Goal: Download file/media

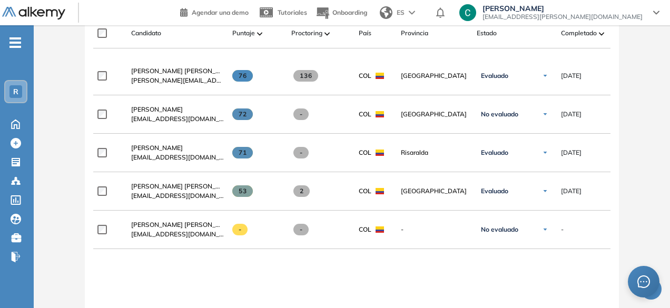
scroll to position [339, 0]
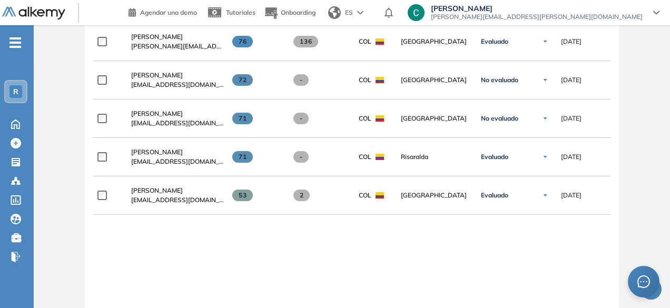
scroll to position [374, 0]
click at [222, 258] on div "**********" at bounding box center [351, 206] width 517 height 369
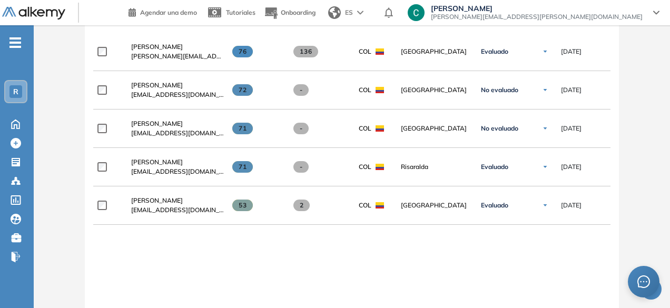
scroll to position [364, 0]
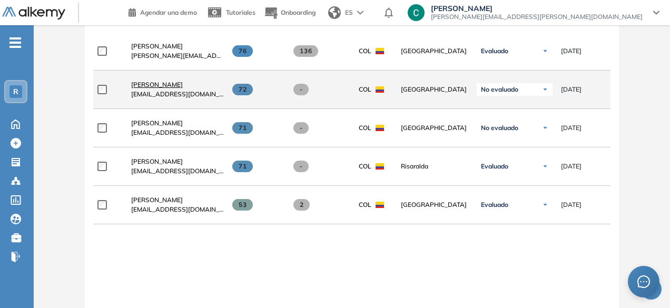
click at [169, 89] on span "[PERSON_NAME]" at bounding box center [157, 85] width 52 height 8
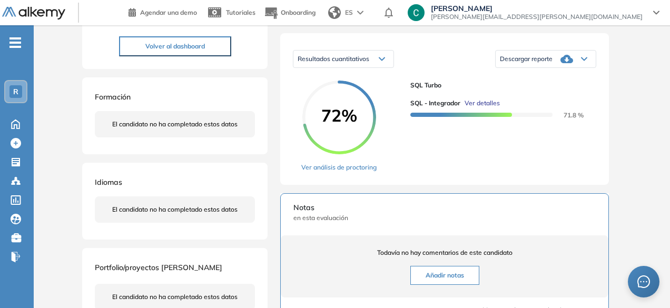
scroll to position [151, 0]
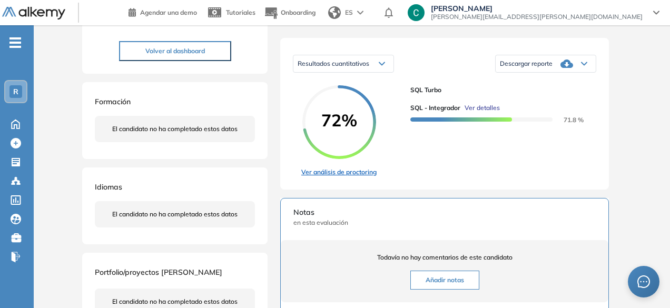
click at [317, 177] on link "Ver análisis de proctoring" at bounding box center [338, 172] width 75 height 9
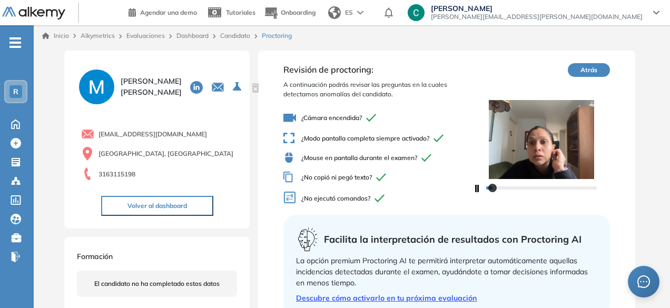
click at [590, 74] on button "Atrás" at bounding box center [589, 70] width 42 height 14
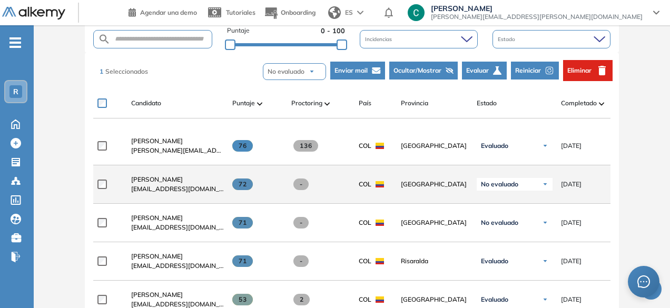
scroll to position [255, 0]
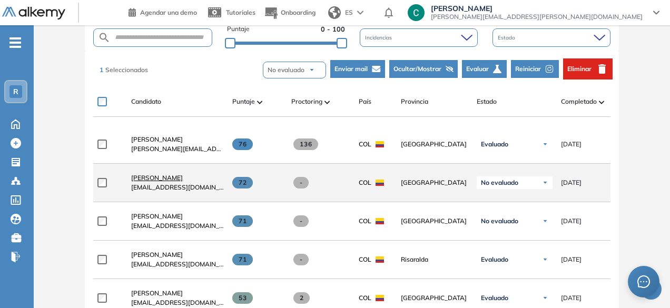
click at [169, 179] on span "[PERSON_NAME]" at bounding box center [157, 178] width 52 height 8
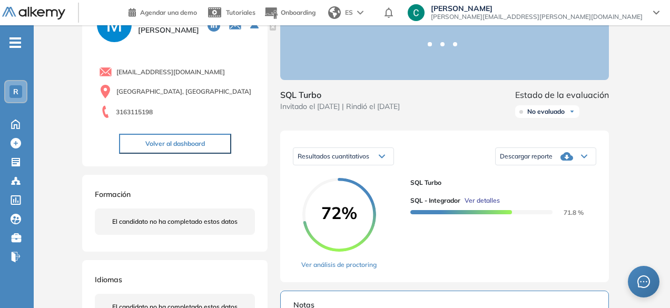
scroll to position [66, 0]
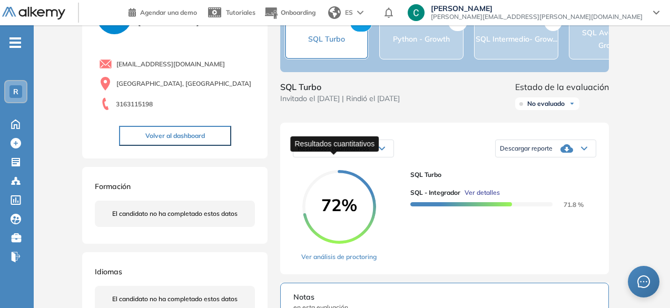
click at [367, 152] on span "Resultados cuantitativos" at bounding box center [334, 148] width 72 height 8
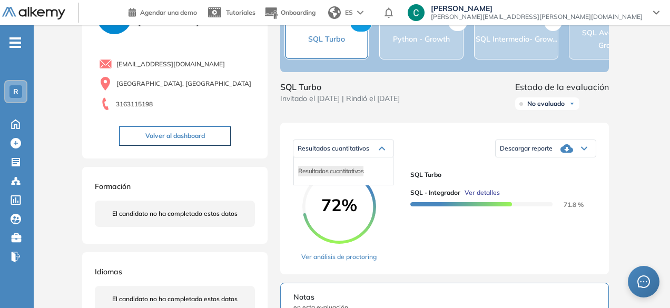
click at [541, 153] on span "Descargar reporte" at bounding box center [526, 148] width 53 height 8
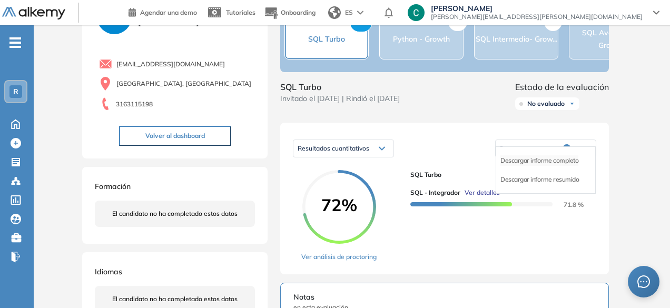
click at [555, 166] on li "Descargar informe completo" at bounding box center [540, 160] width 78 height 11
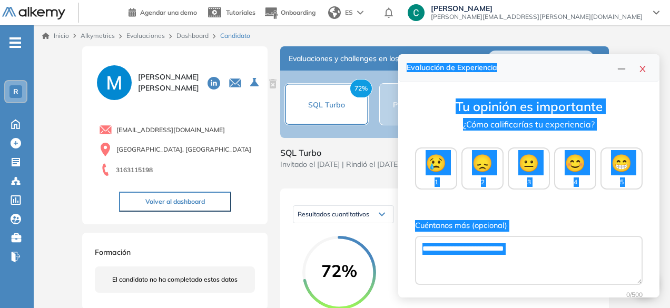
scroll to position [44, 0]
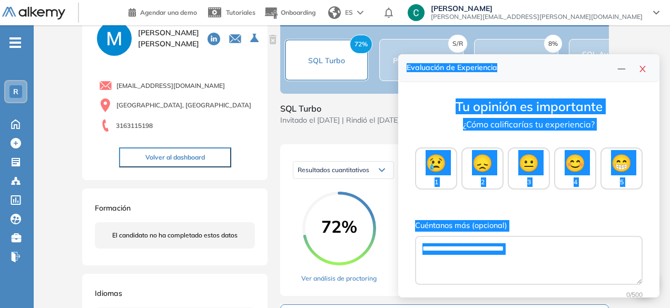
click at [486, 307] on div "Perfil Todos los espacios Todos los espacios R Home Home Alkymetrics Alkymetric…" at bounding box center [335, 310] width 670 height 708
